Goal: Find specific page/section: Find specific page/section

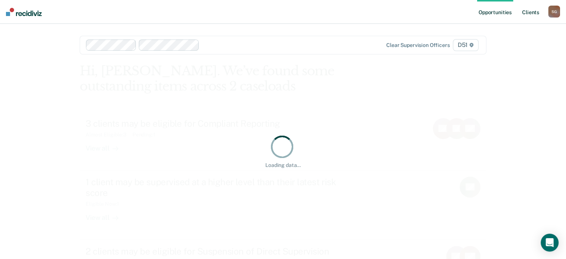
click at [539, 12] on link "Client s" at bounding box center [531, 12] width 20 height 24
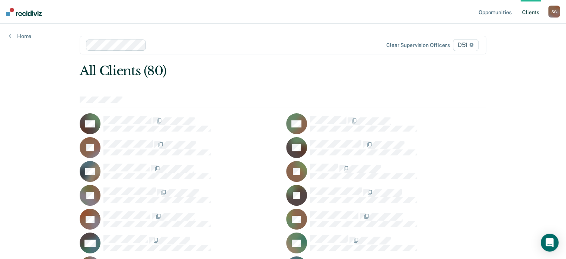
scroll to position [832, 0]
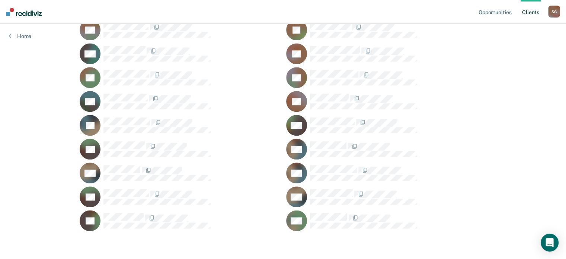
click at [330, 162] on div "TW" at bounding box center [386, 172] width 200 height 21
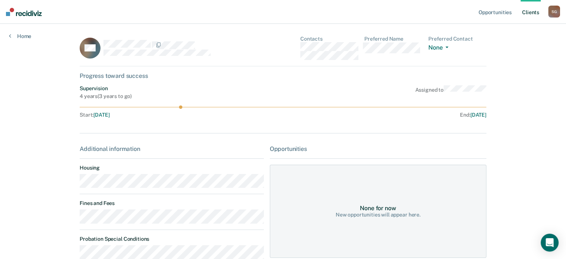
click at [52, 219] on div "Opportunities Client s Samantha Gerlich S G Profile How it works Log Out Home T…" at bounding box center [283, 166] width 566 height 332
